Goal: Information Seeking & Learning: Learn about a topic

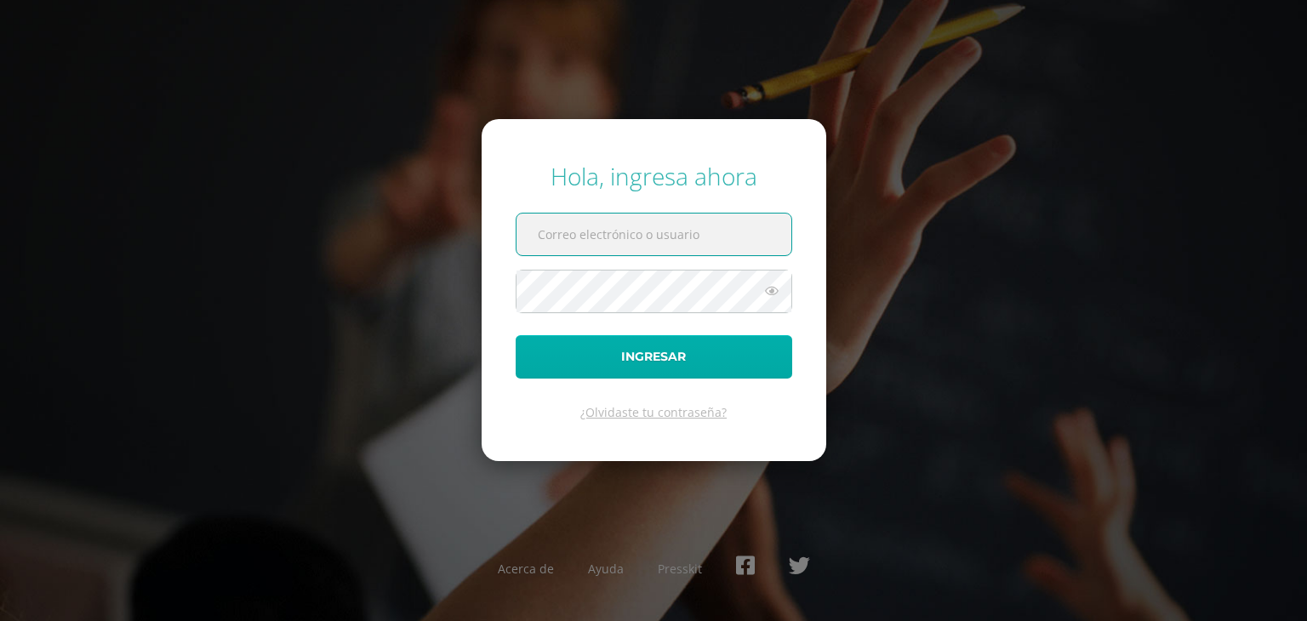
type input "20180058@fatima.edu.gt"
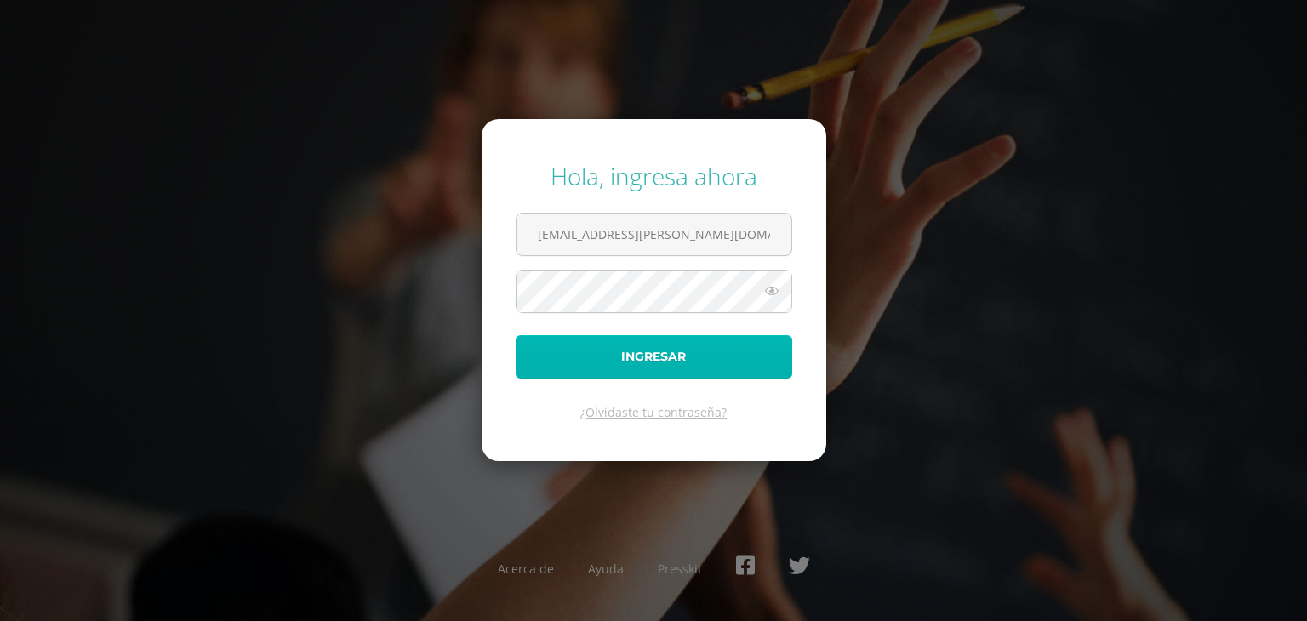
click at [673, 351] on button "Ingresar" at bounding box center [653, 356] width 276 height 43
type input "[EMAIL_ADDRESS][PERSON_NAME][DOMAIN_NAME]"
click at [669, 355] on button "Ingresar" at bounding box center [653, 356] width 276 height 43
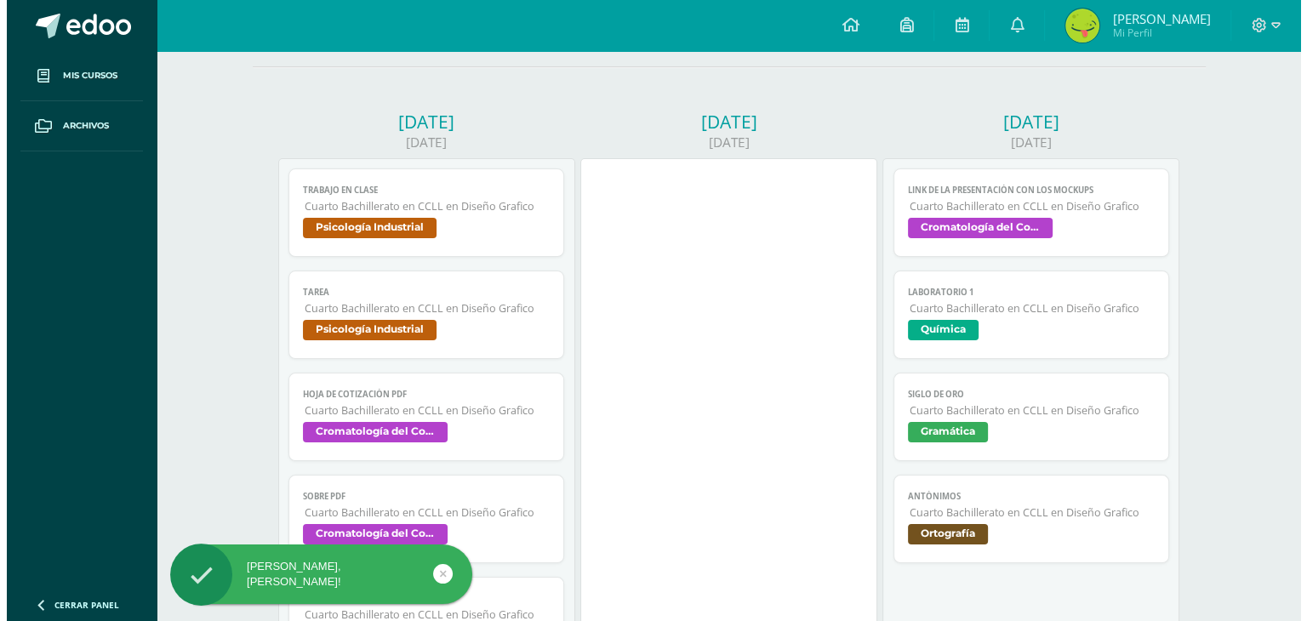
scroll to position [180, 0]
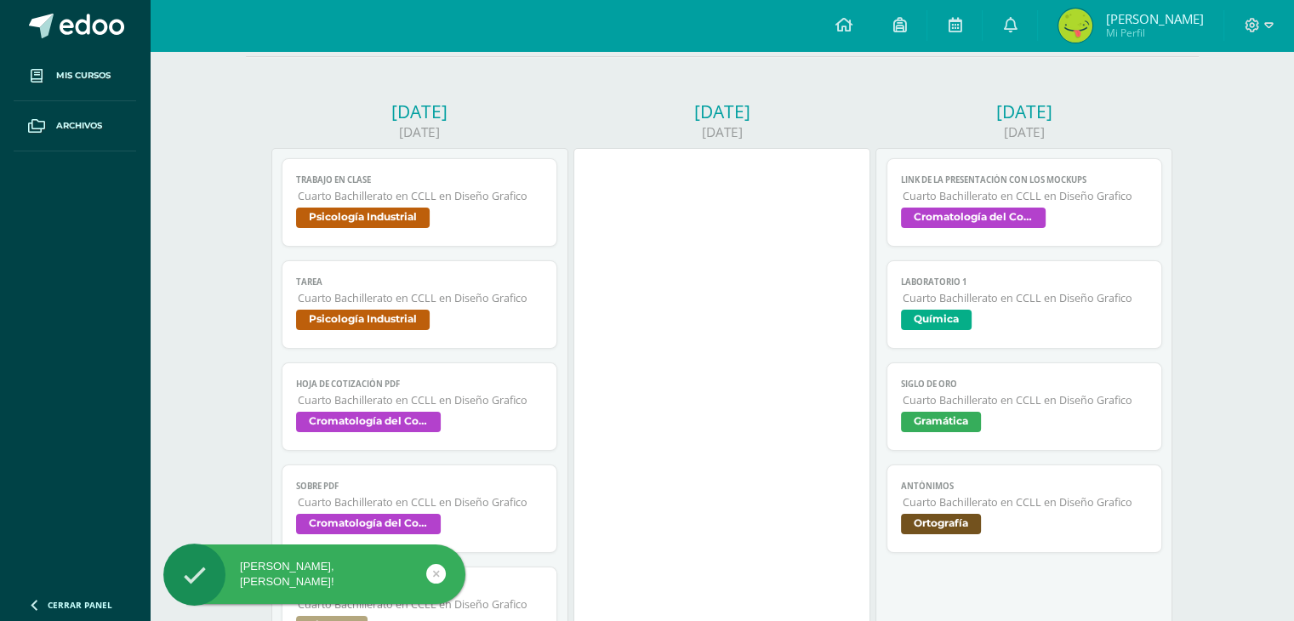
click at [1038, 291] on link "Laboratorio 1 Cuarto Bachillerato en CCLL en Diseño Grafico Química" at bounding box center [1024, 304] width 276 height 88
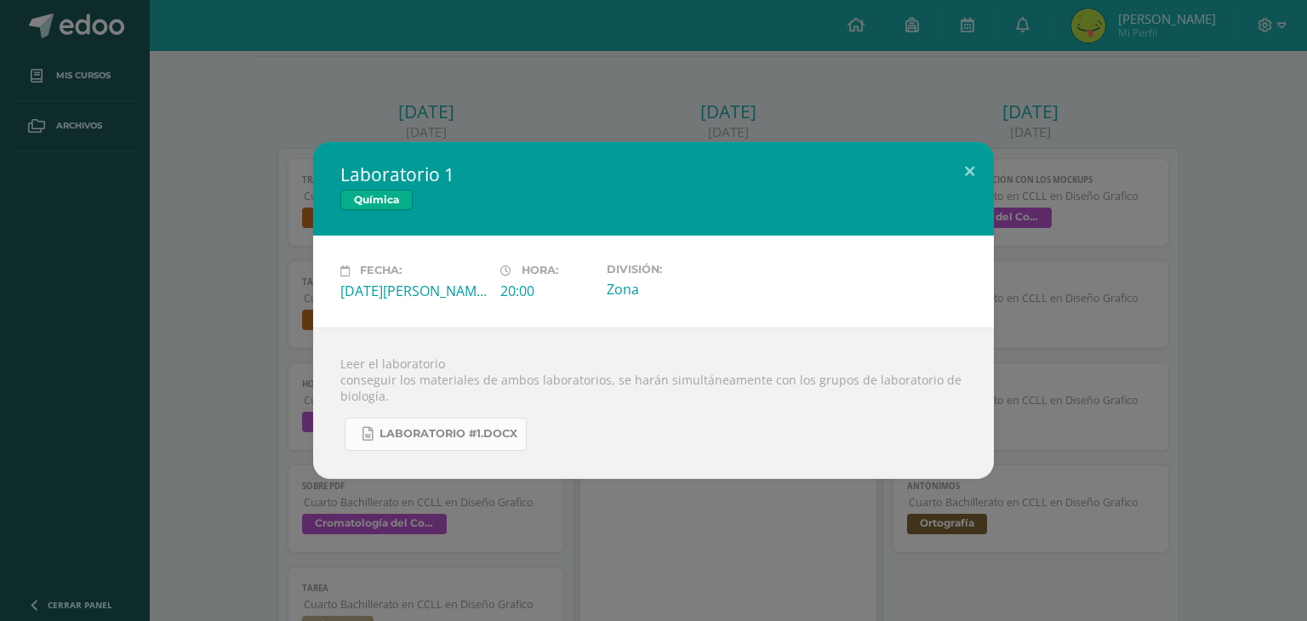
click at [473, 439] on span "Laboratorio #1.docx" at bounding box center [448, 434] width 138 height 14
click at [1187, 468] on div "Laboratorio 1 Química Fecha: [DATE][PERSON_NAME] Hora: 20:00 División: [PERSON_…" at bounding box center [653, 310] width 1293 height 336
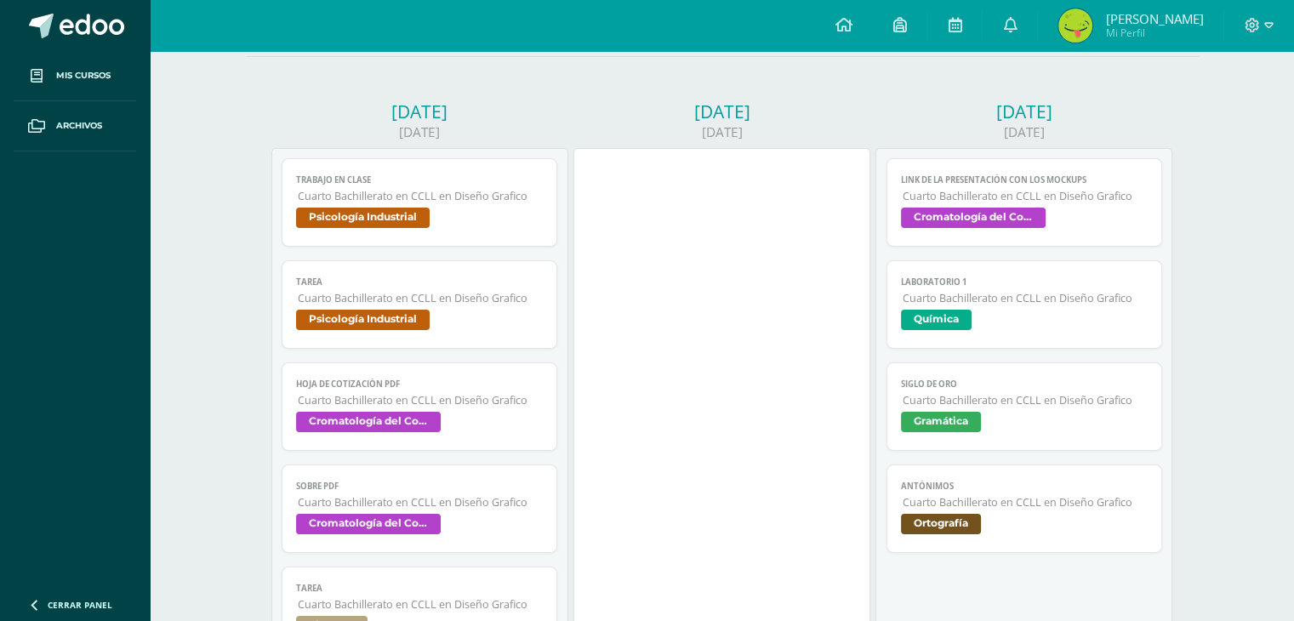
click at [1076, 212] on span "Cromatología del Color" at bounding box center [1025, 220] width 248 height 25
